Goal: Navigation & Orientation: Find specific page/section

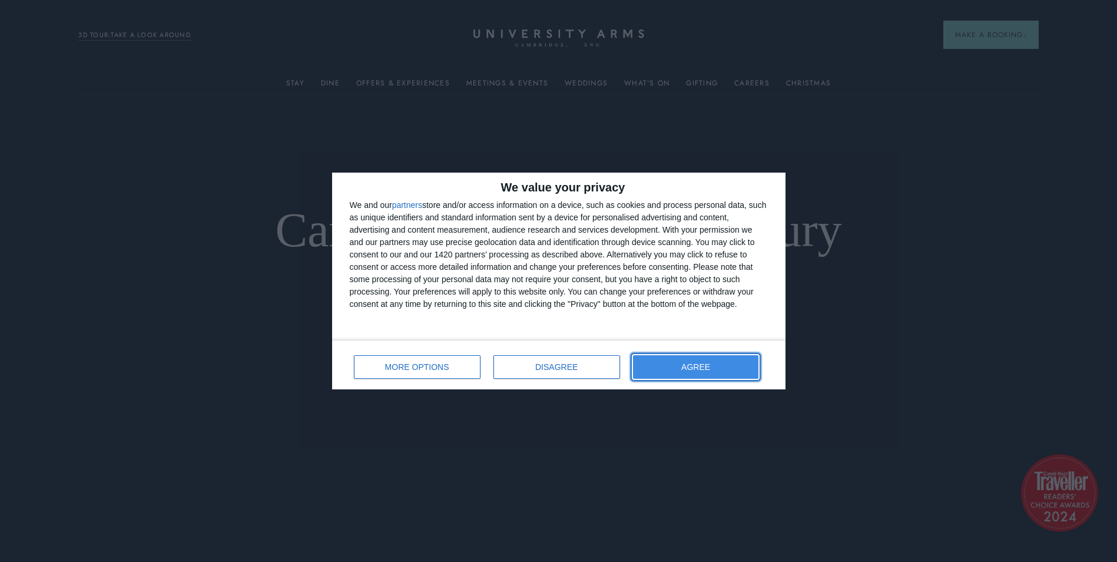
click at [688, 366] on span "AGREE" at bounding box center [695, 367] width 29 height 8
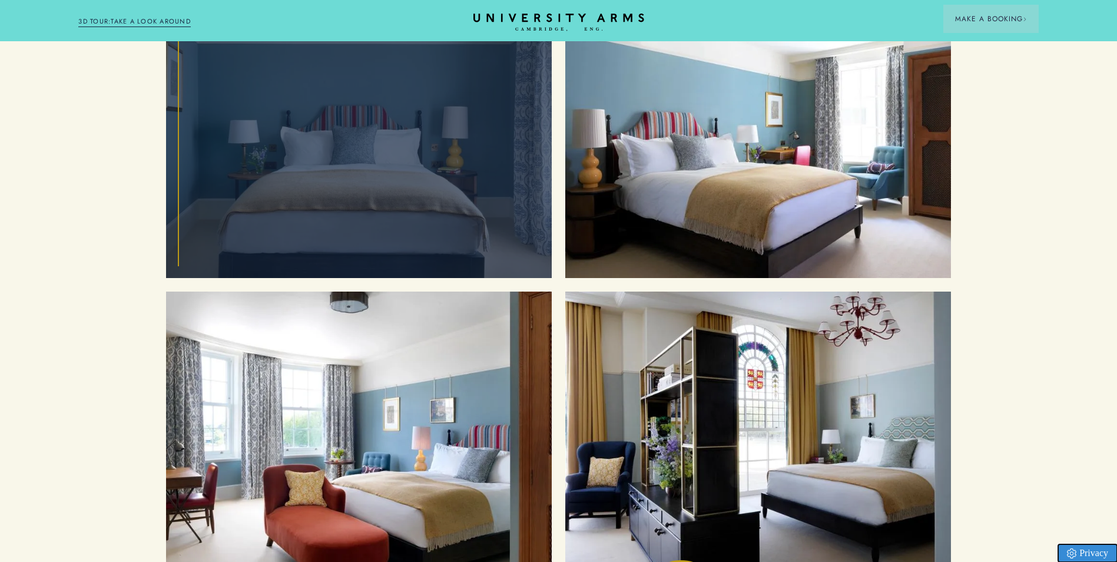
scroll to position [1237, 0]
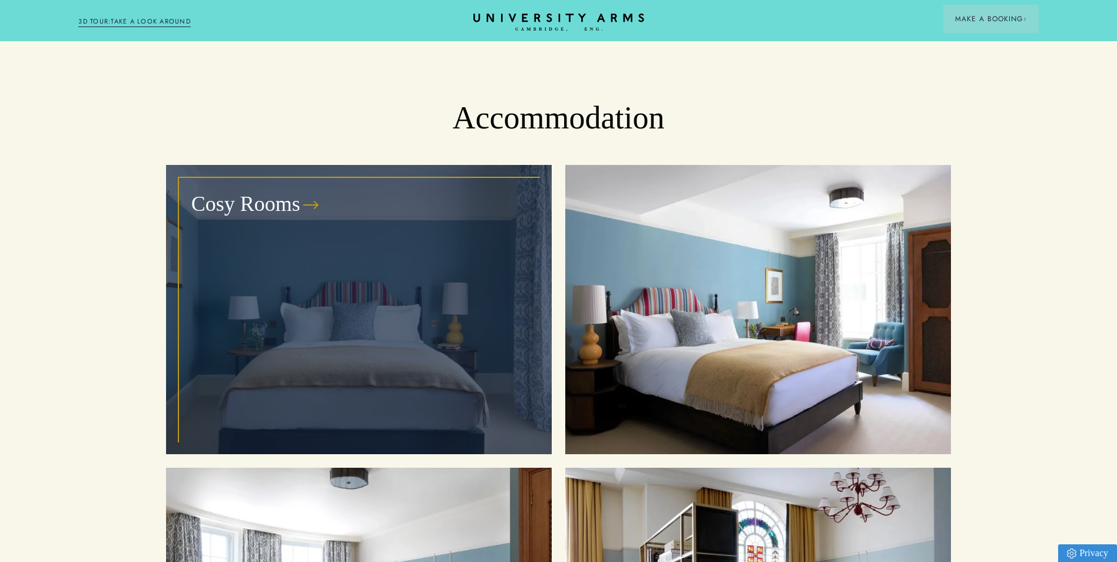
click at [445, 231] on div "Cosy Rooms" at bounding box center [359, 309] width 359 height 262
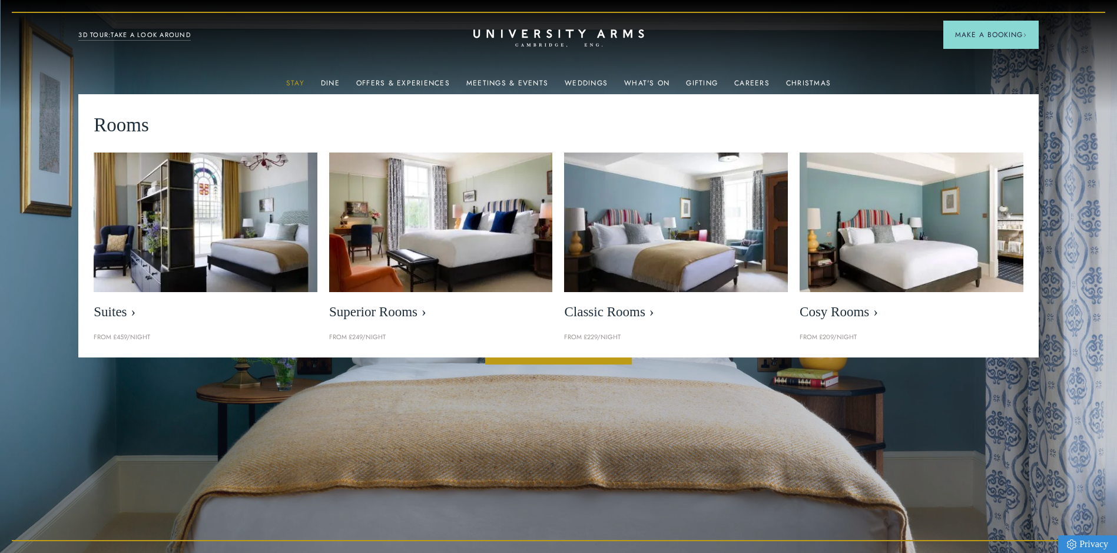
click at [303, 84] on link "Stay" at bounding box center [295, 86] width 18 height 15
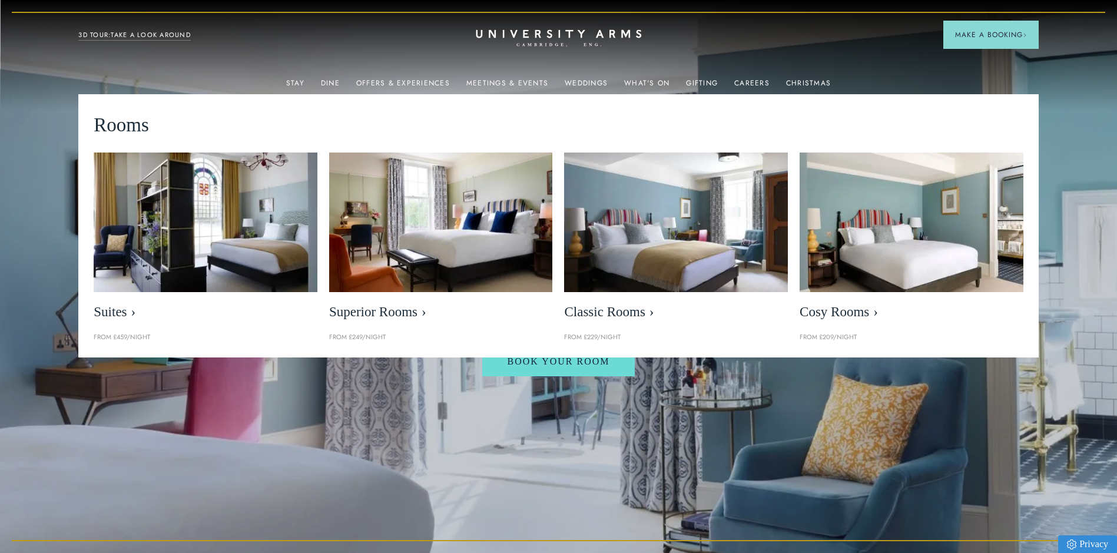
click at [584, 37] on icon "CAMBRIDGE’S LEADING LUXURY HOTEL SINCE [DATE]" at bounding box center [558, 38] width 165 height 18
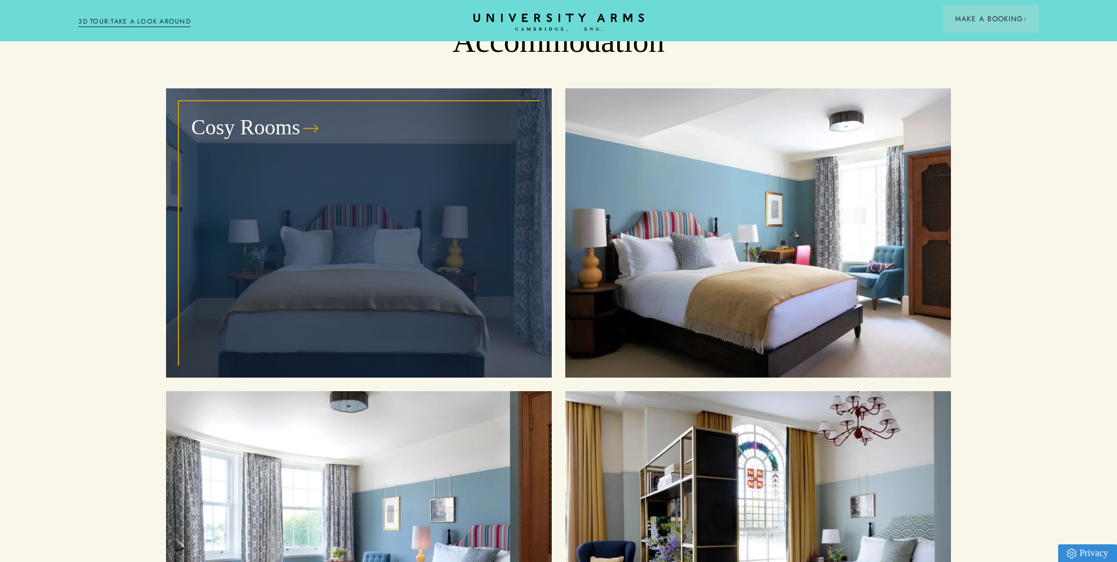
scroll to position [1249, 0]
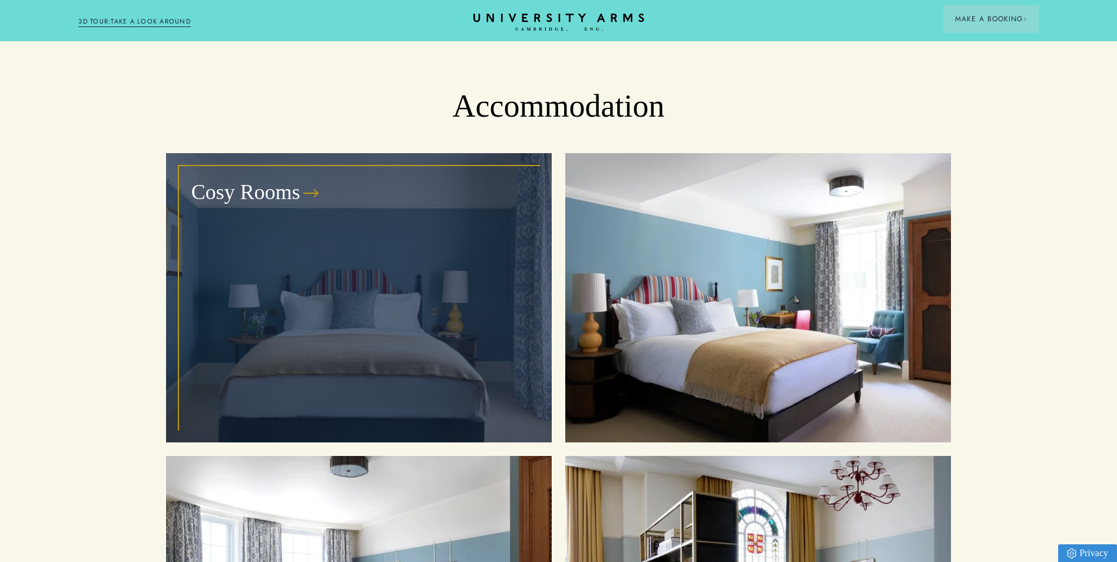
click at [478, 271] on div "Cosy Rooms" at bounding box center [359, 298] width 359 height 262
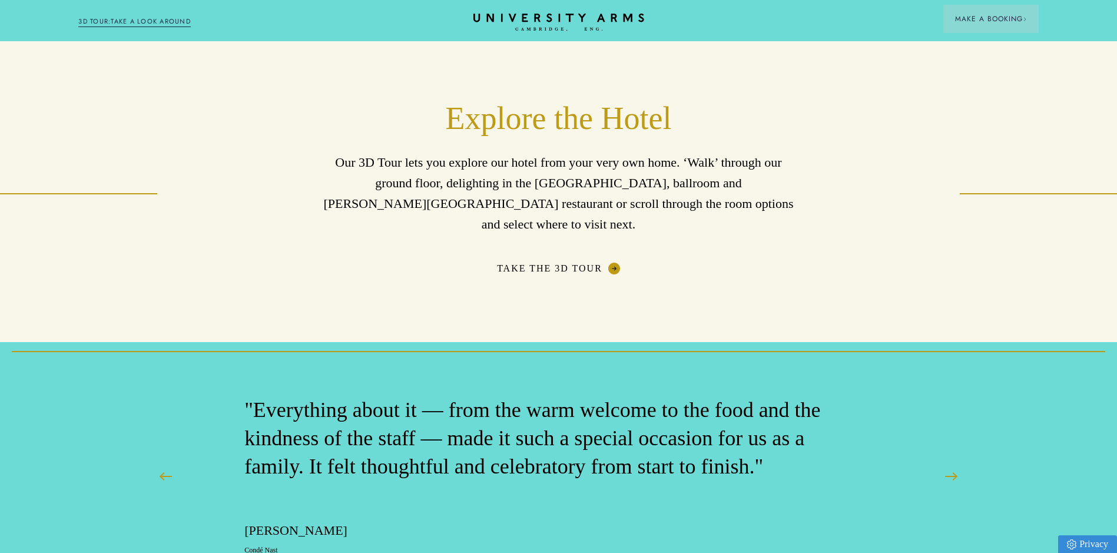
scroll to position [1885, 0]
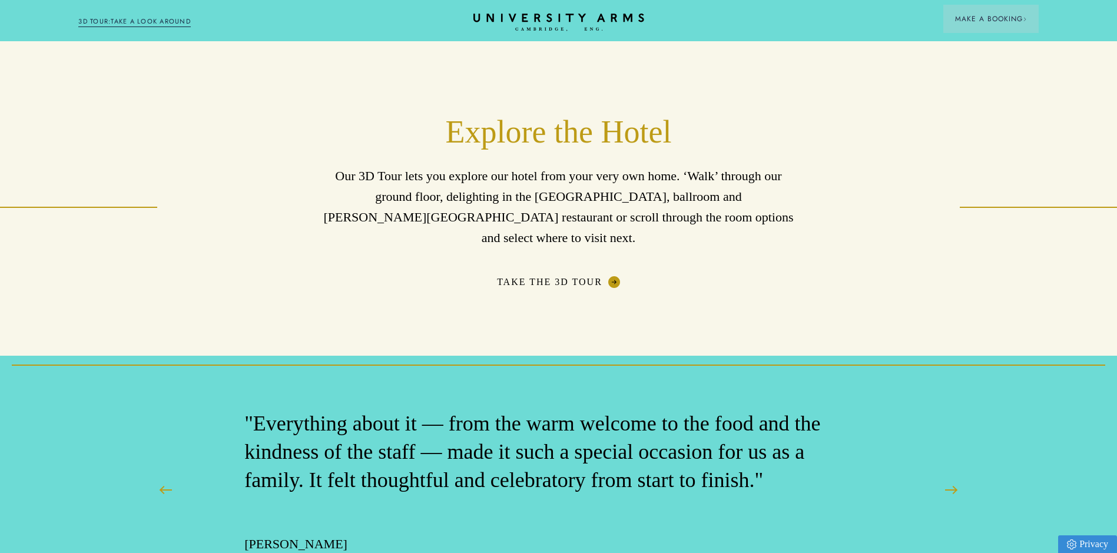
click at [106, 26] on link "3D TOUR:TAKE A LOOK AROUND" at bounding box center [134, 21] width 112 height 11
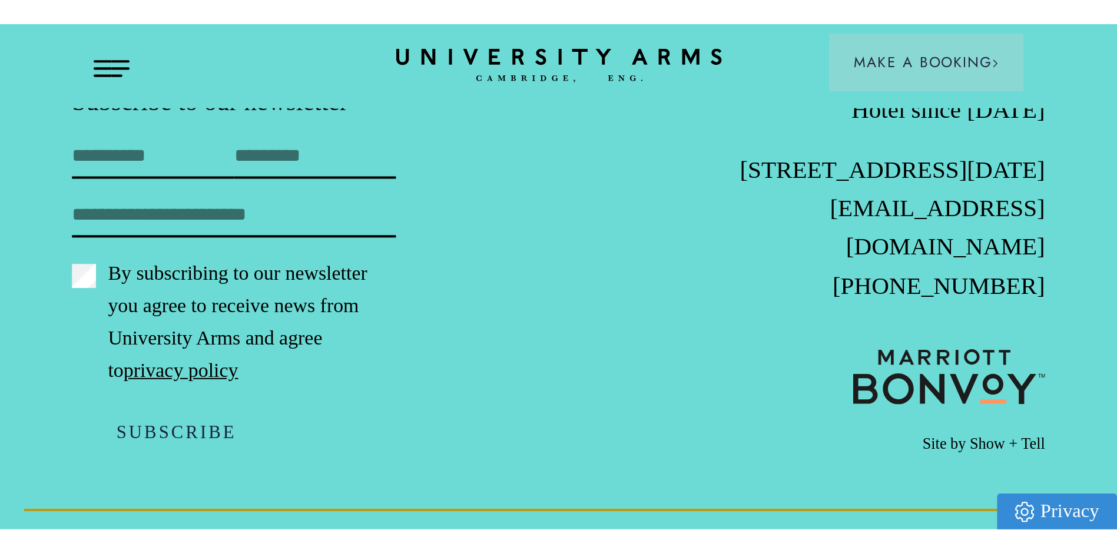
scroll to position [2748, 0]
